Goal: Transaction & Acquisition: Subscribe to service/newsletter

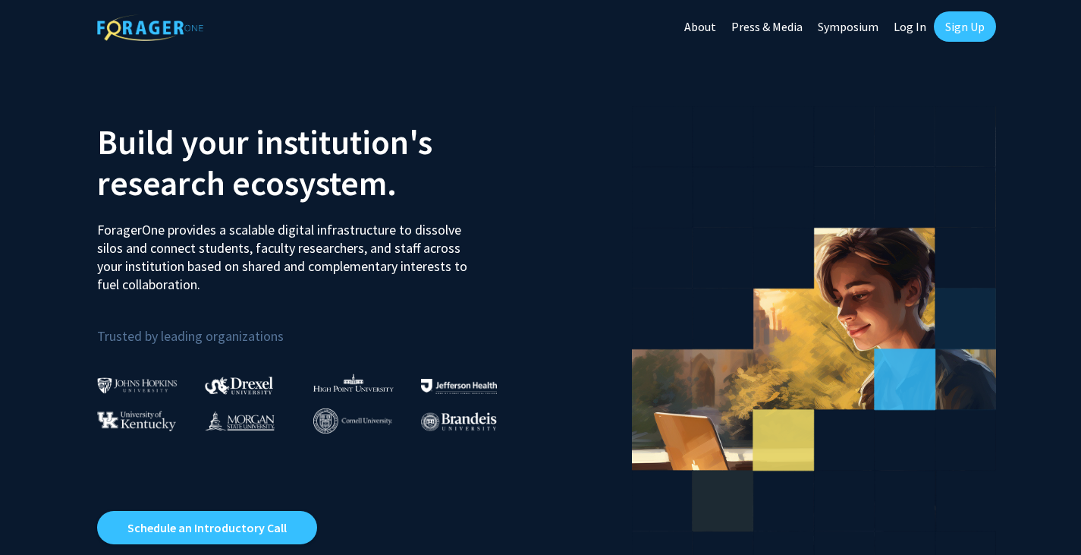
click at [950, 30] on link "Sign Up" at bounding box center [965, 26] width 62 height 30
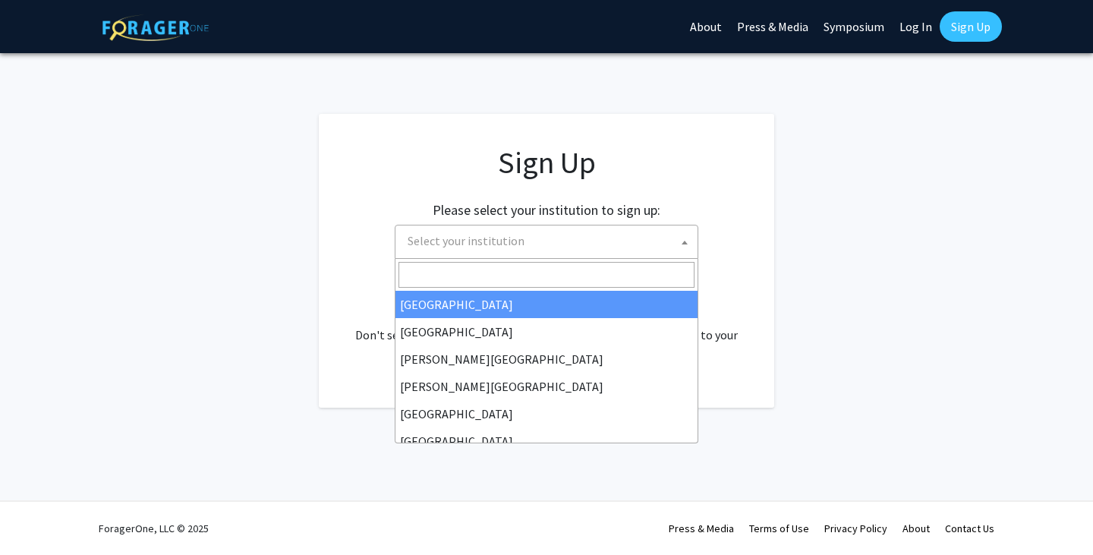
click at [503, 244] on span "Select your institution" at bounding box center [465, 240] width 117 height 15
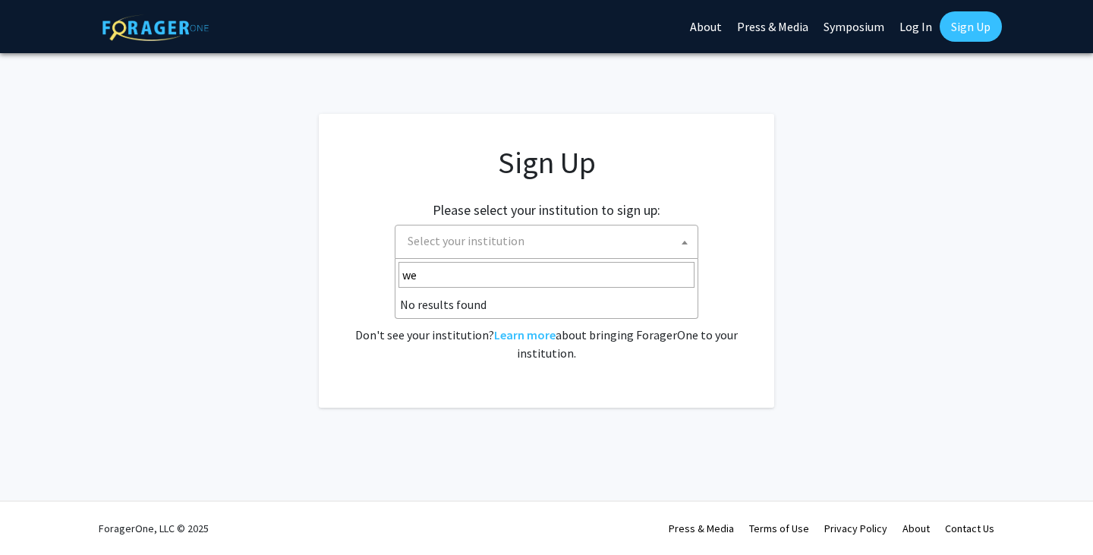
type input "w"
type input "western"
click at [780, 350] on app-signup "Sign Up Please select your institution to sign up: [GEOGRAPHIC_DATA] [GEOGRAPHI…" at bounding box center [546, 261] width 1093 height 294
click at [606, 253] on span "Select your institution" at bounding box center [549, 240] width 296 height 31
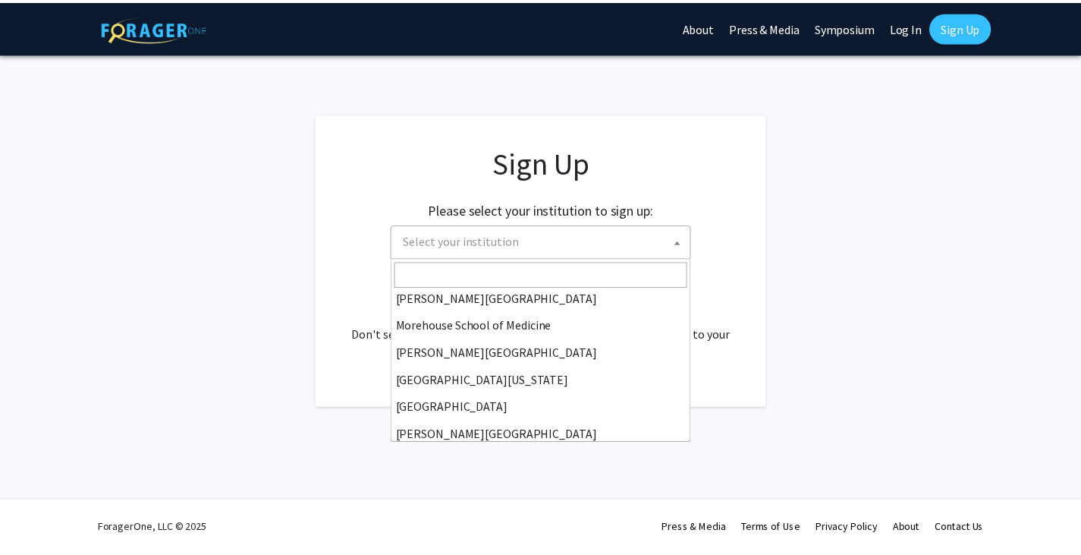
scroll to position [531, 0]
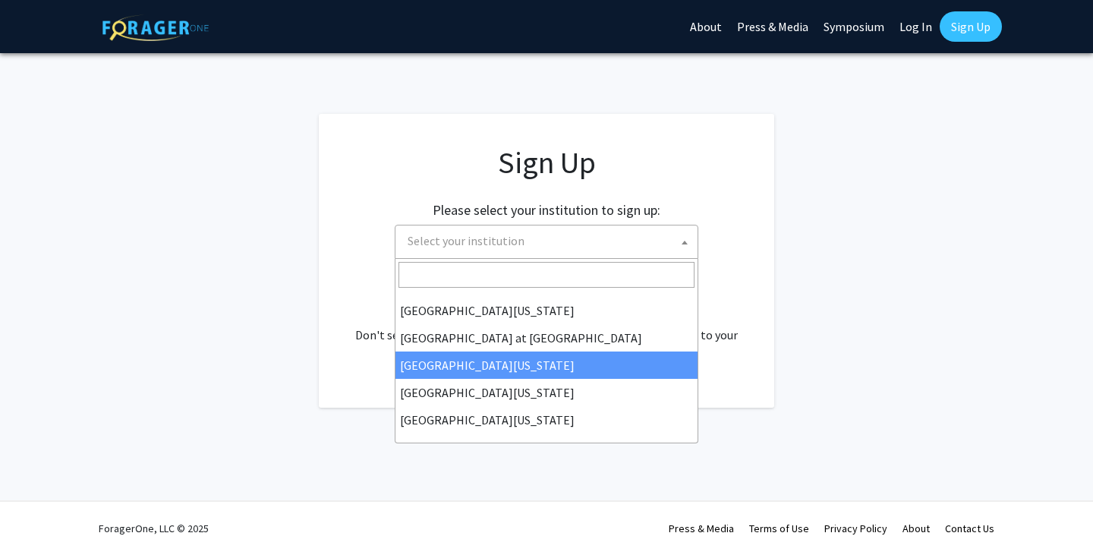
click at [898, 319] on app-signup "Sign Up Please select your institution to sign up: [GEOGRAPHIC_DATA] [GEOGRAPHI…" at bounding box center [546, 261] width 1093 height 294
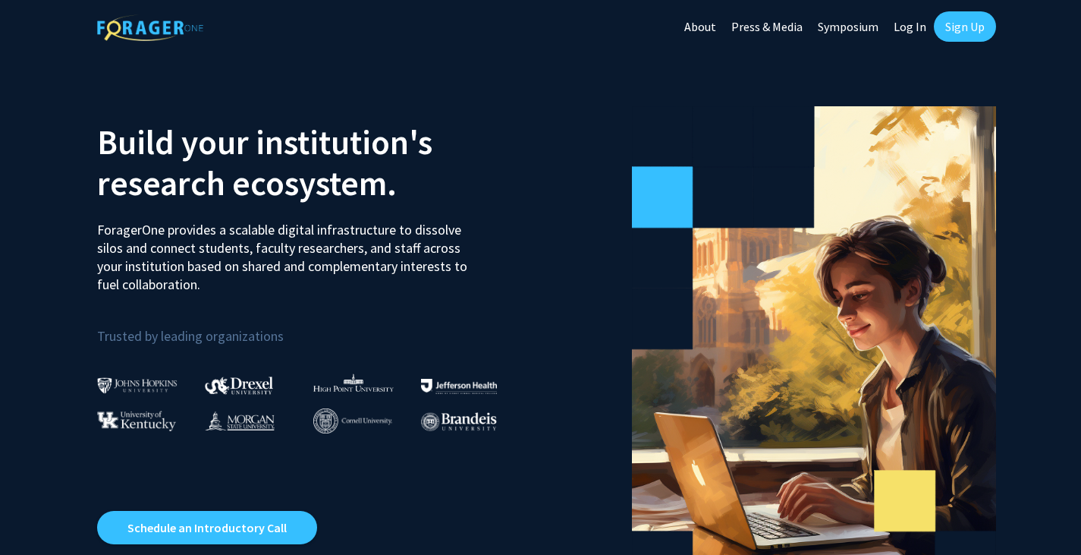
click at [904, 24] on link "Log In" at bounding box center [910, 26] width 48 height 53
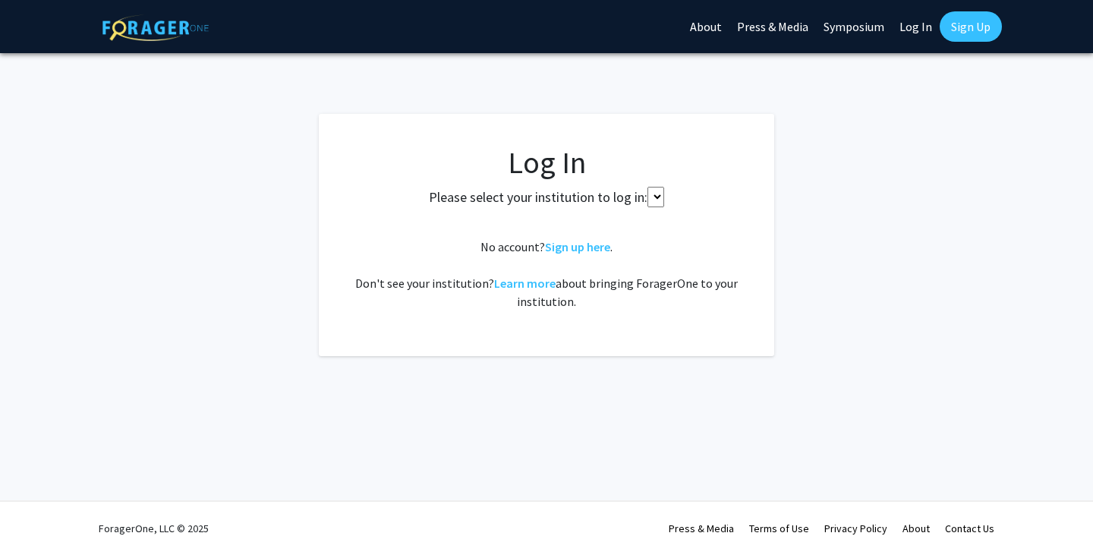
select select
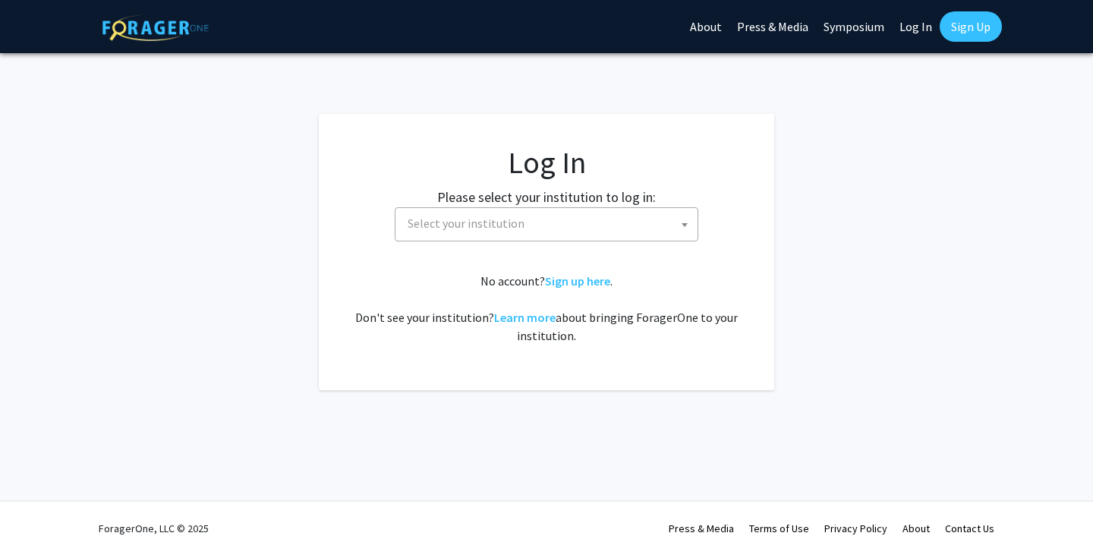
click at [572, 288] on div "No account? Sign up here . Don't see your institution? Learn more about bringin…" at bounding box center [546, 308] width 395 height 73
click at [576, 277] on link "Sign up here" at bounding box center [577, 280] width 65 height 15
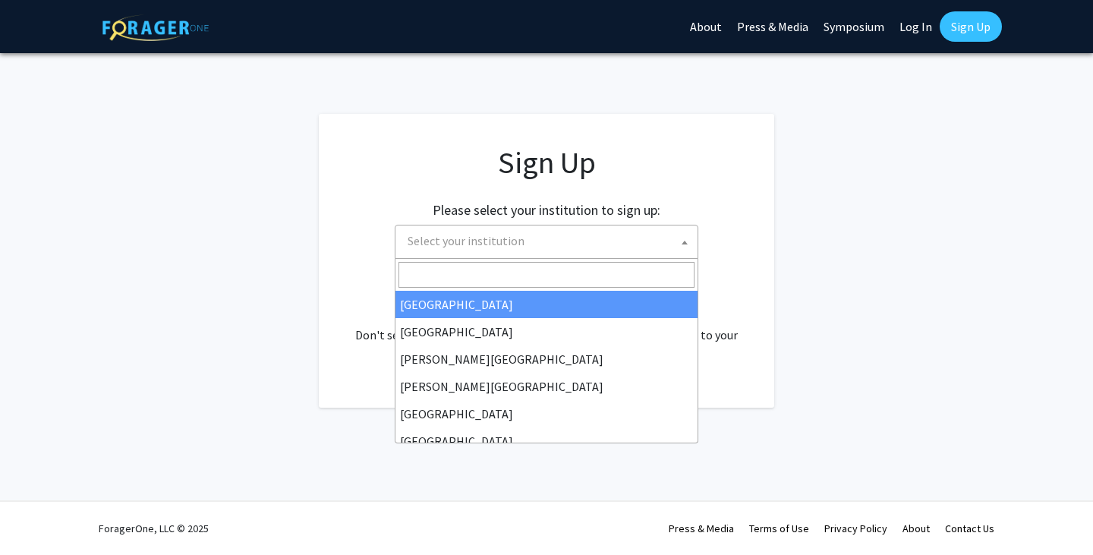
click at [574, 247] on span "Select your institution" at bounding box center [549, 240] width 296 height 31
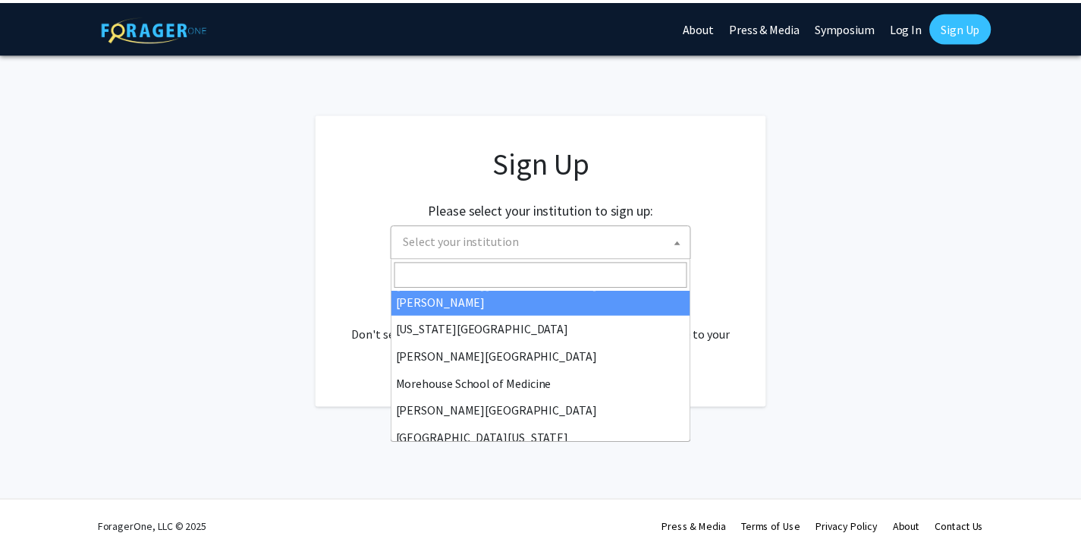
scroll to position [303, 0]
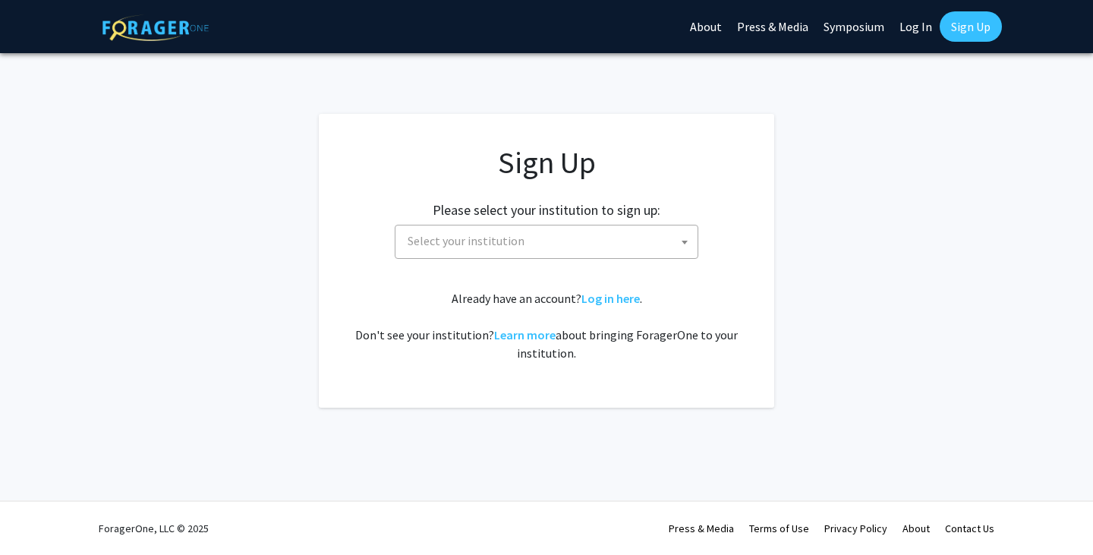
click at [707, 290] on div "Already have an account? Log in here . Don't see your institution? Learn more a…" at bounding box center [546, 325] width 395 height 73
click at [536, 333] on link "Learn more" at bounding box center [524, 334] width 61 height 15
